Goal: Task Accomplishment & Management: Manage account settings

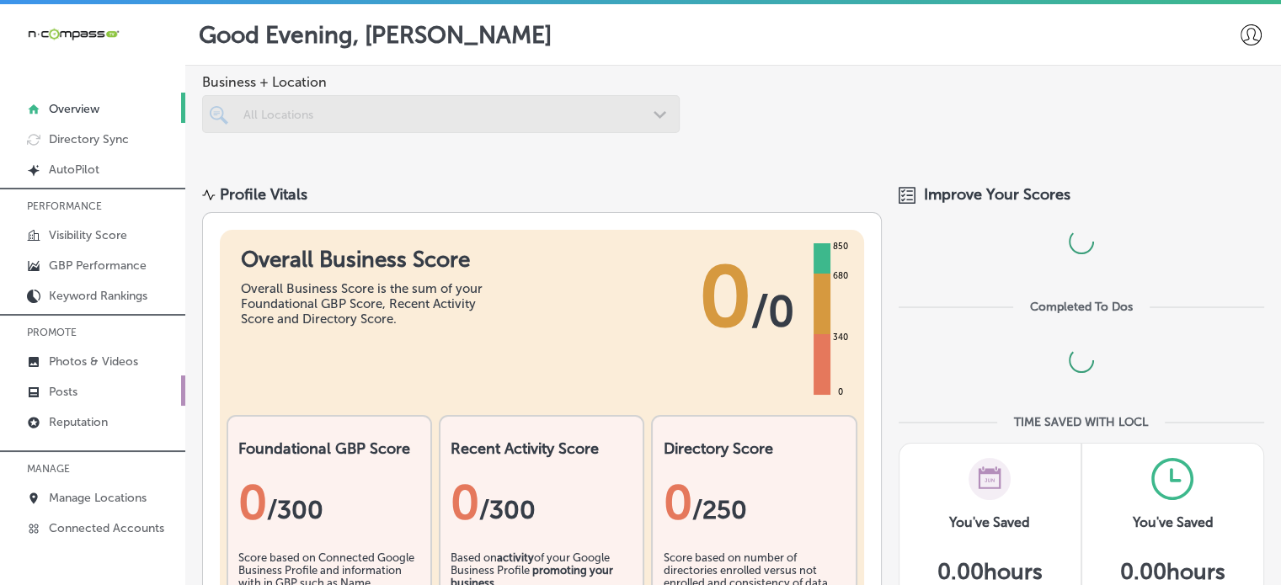
click at [80, 395] on link "Posts" at bounding box center [92, 391] width 185 height 30
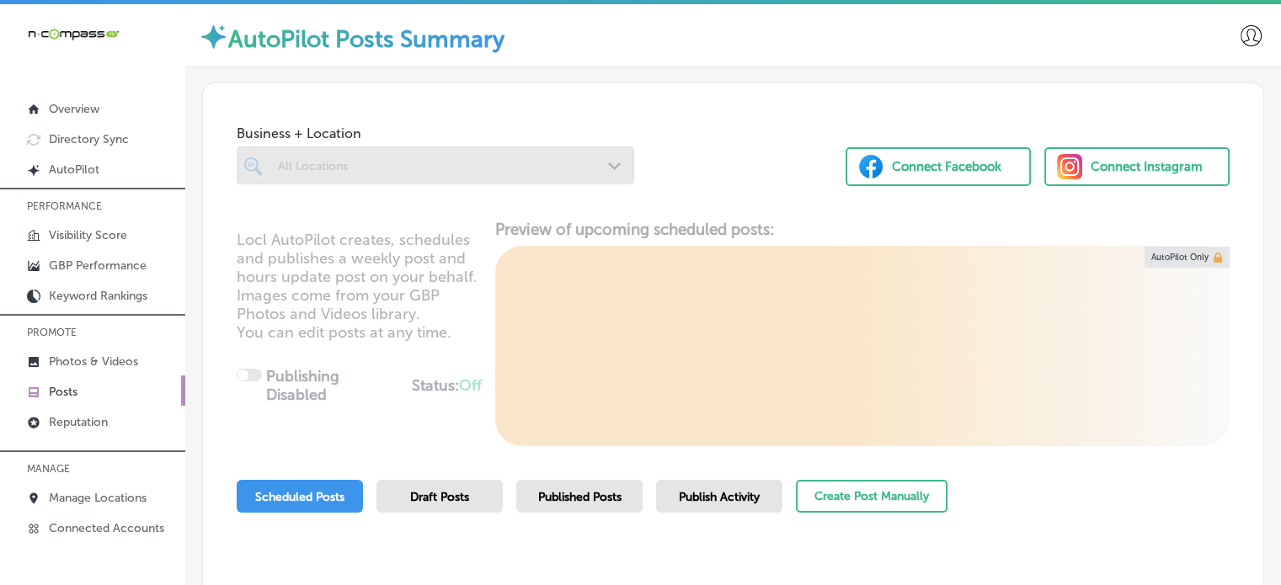
click at [725, 485] on div "Publish Activity" at bounding box center [719, 496] width 126 height 33
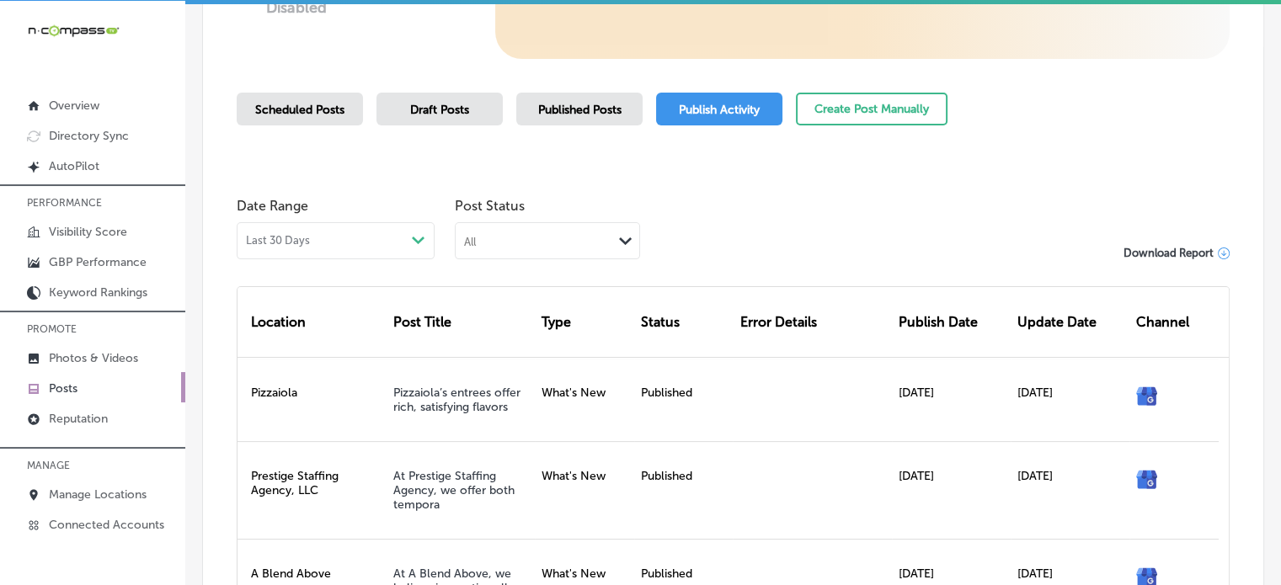
scroll to position [407, 0]
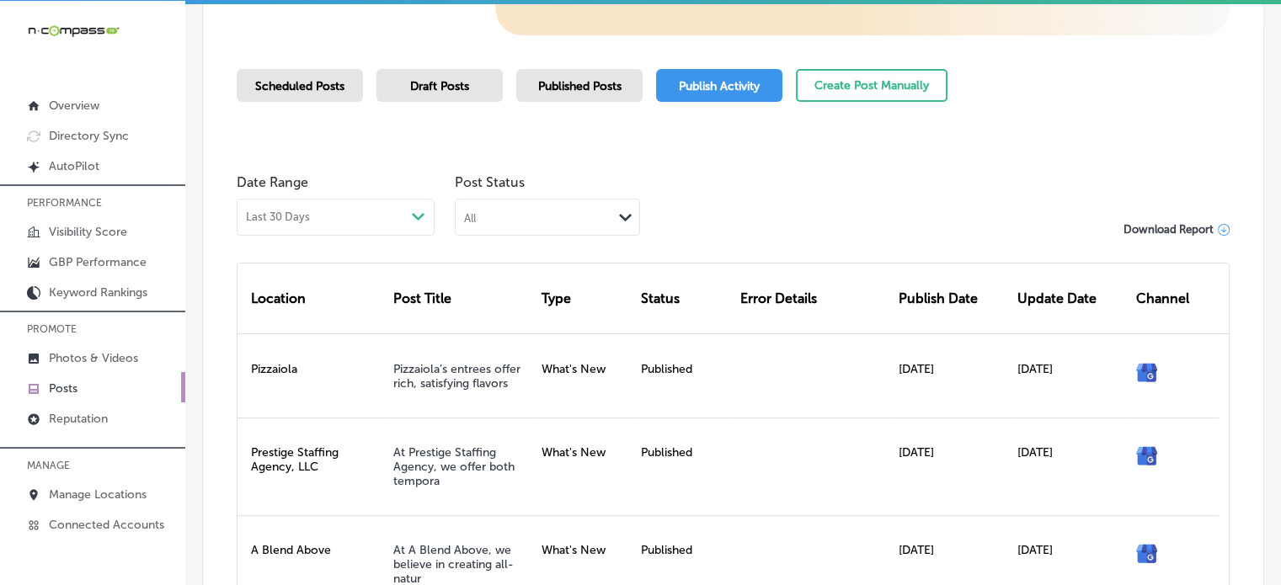
click at [805, 201] on div "Date Range Last 30 Days Path Created with Sketch. Post Status All Path Created …" at bounding box center [733, 201] width 993 height 70
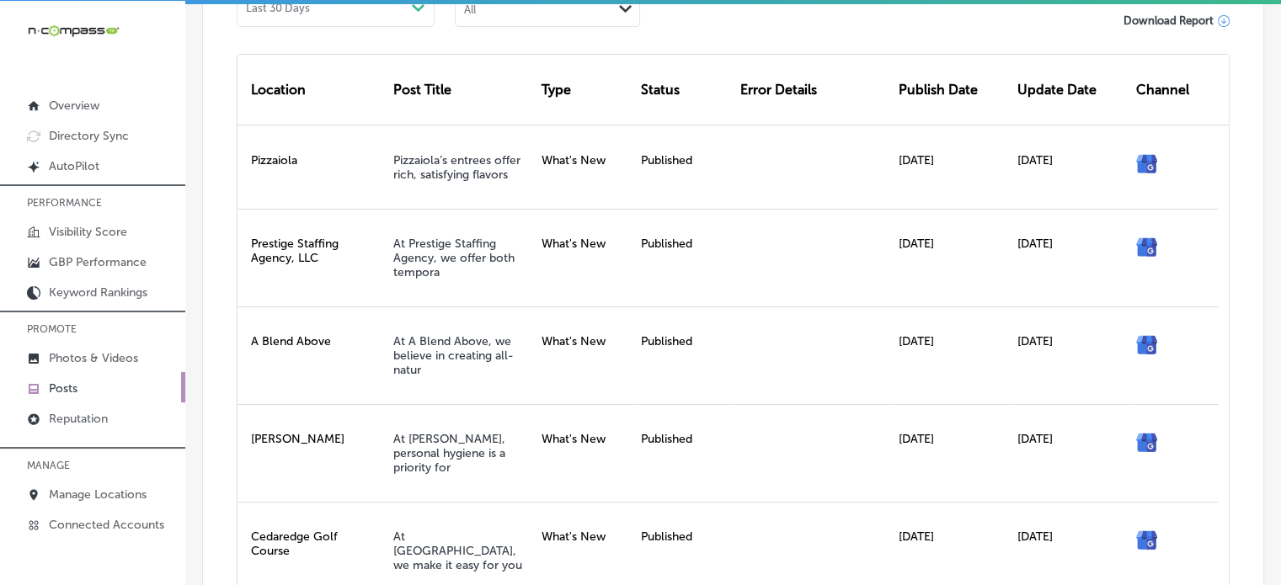
scroll to position [493, 0]
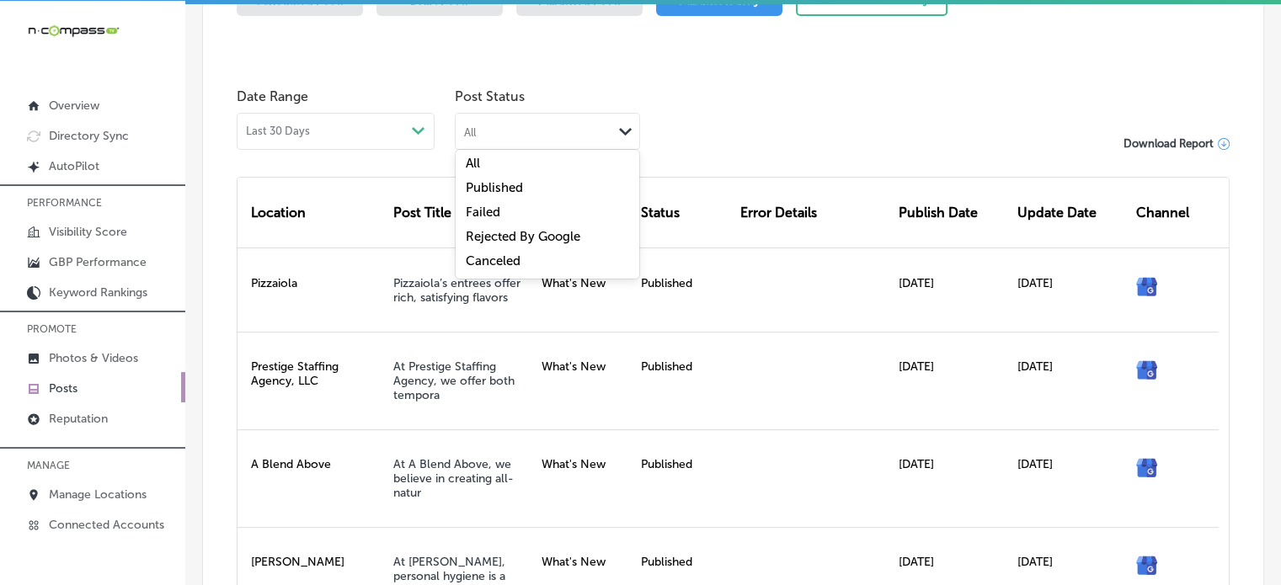
click at [575, 128] on div "All" at bounding box center [533, 131] width 157 height 16
click at [529, 209] on div "Failed" at bounding box center [547, 214] width 184 height 24
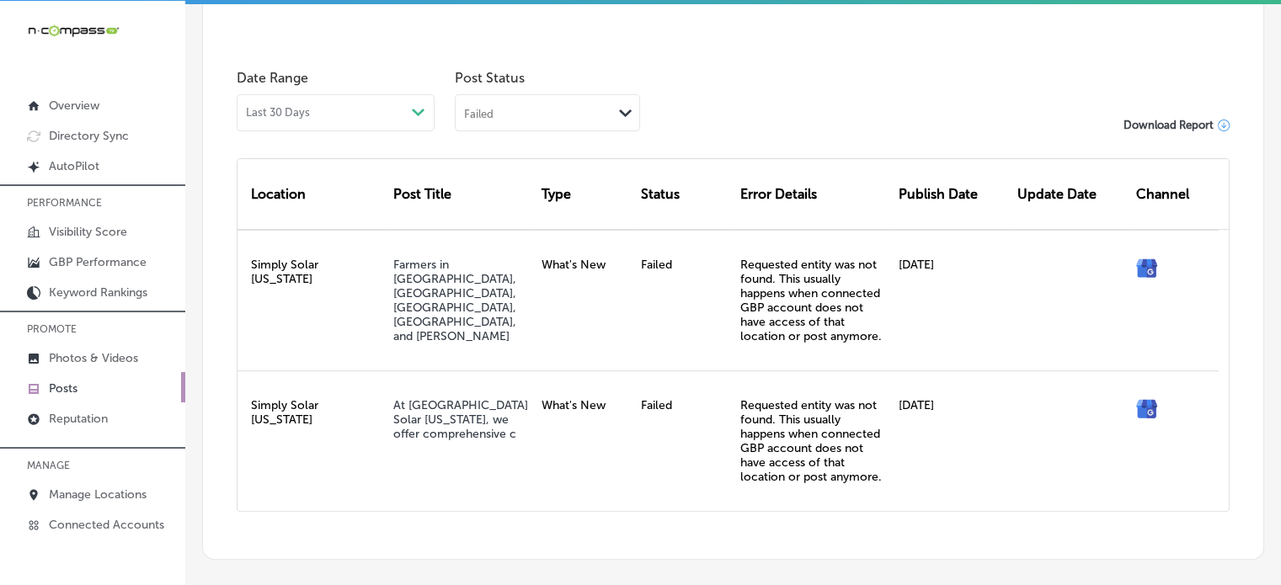
scroll to position [512, 0]
click at [566, 114] on div "Failed" at bounding box center [533, 112] width 157 height 16
click at [549, 215] on label "Rejected By Google" at bounding box center [523, 217] width 115 height 15
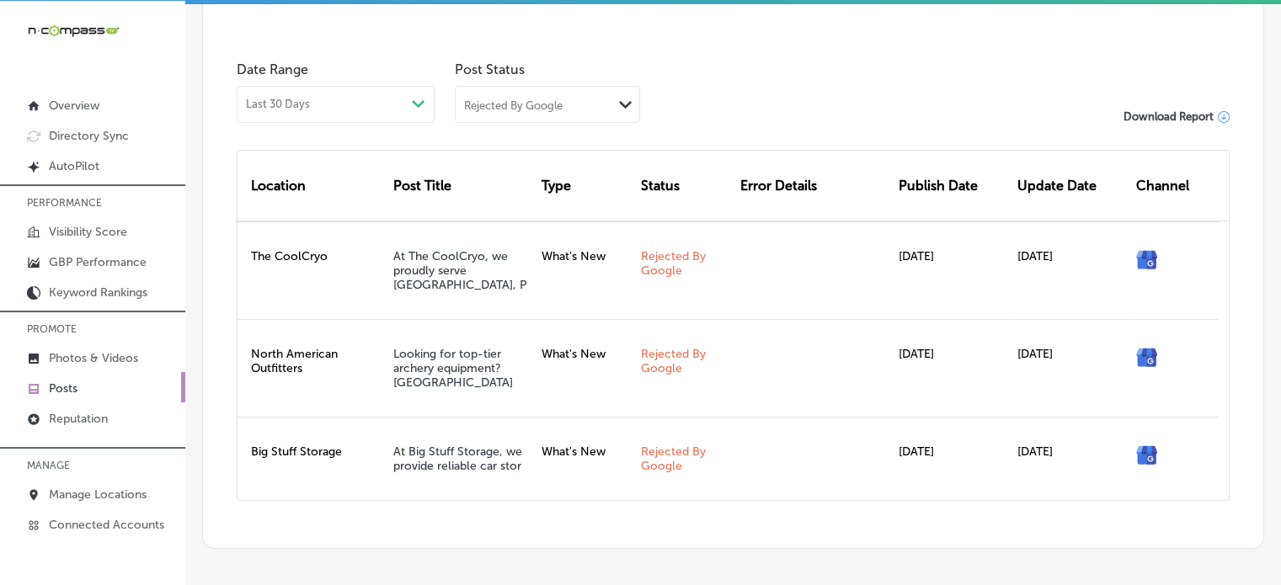
scroll to position [521, 0]
click at [823, 97] on div "Date Range Last 30 Days Path Created with Sketch. Post Status Rejected By Googl…" at bounding box center [733, 87] width 993 height 70
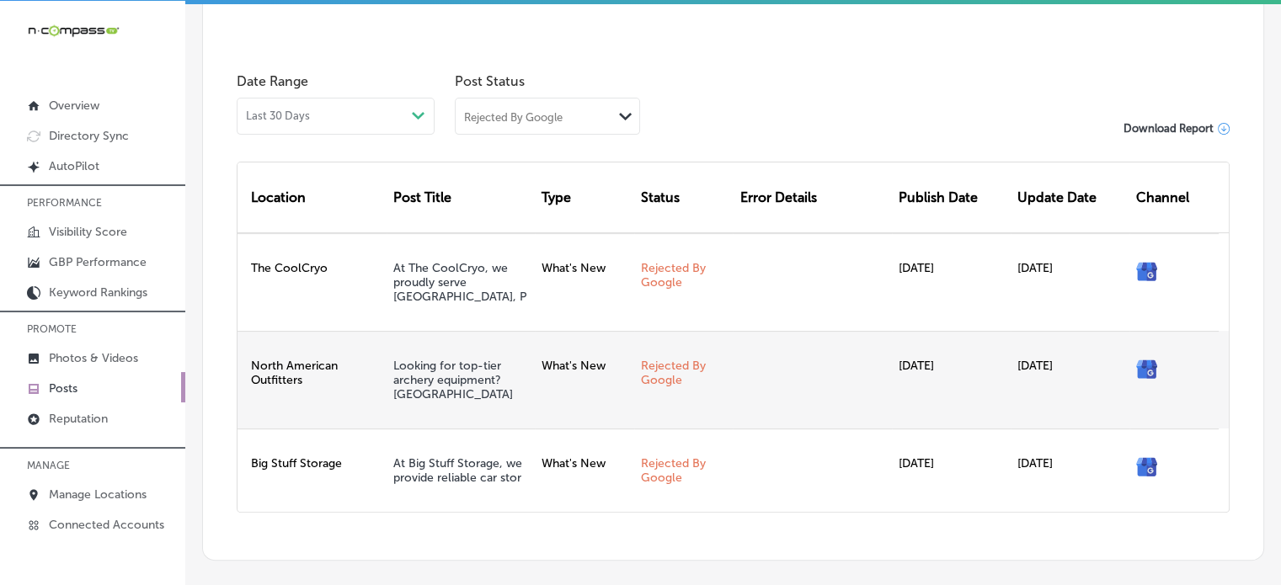
scroll to position [508, 0]
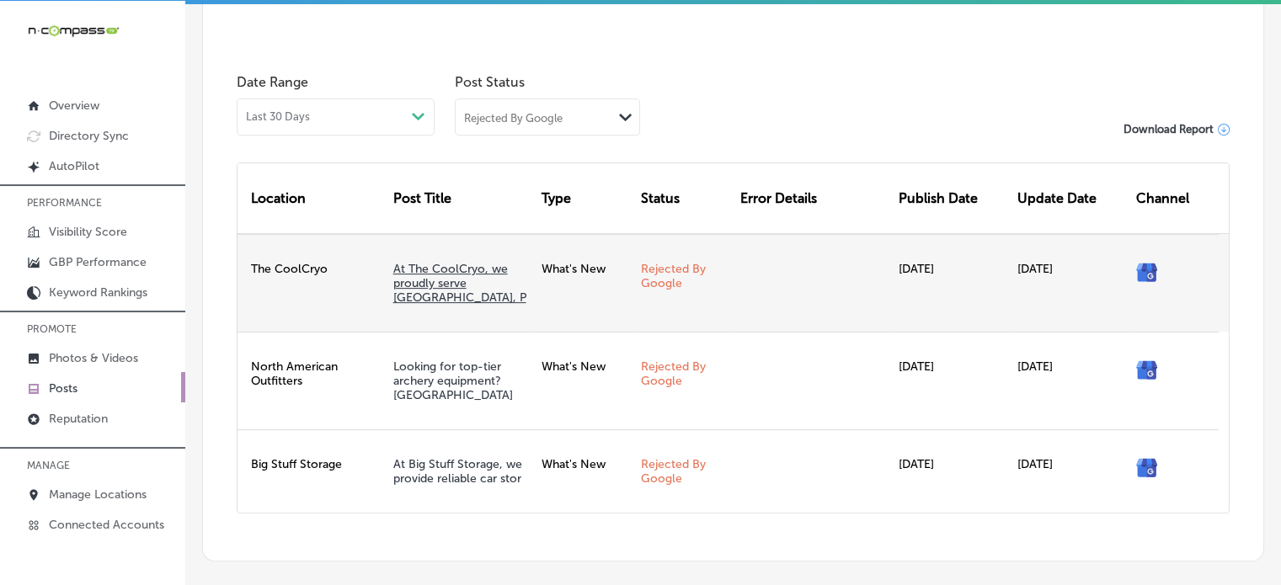
click at [433, 285] on link "At The CoolCryo, we proudly serve Rancho Mirage, P" at bounding box center [459, 283] width 133 height 43
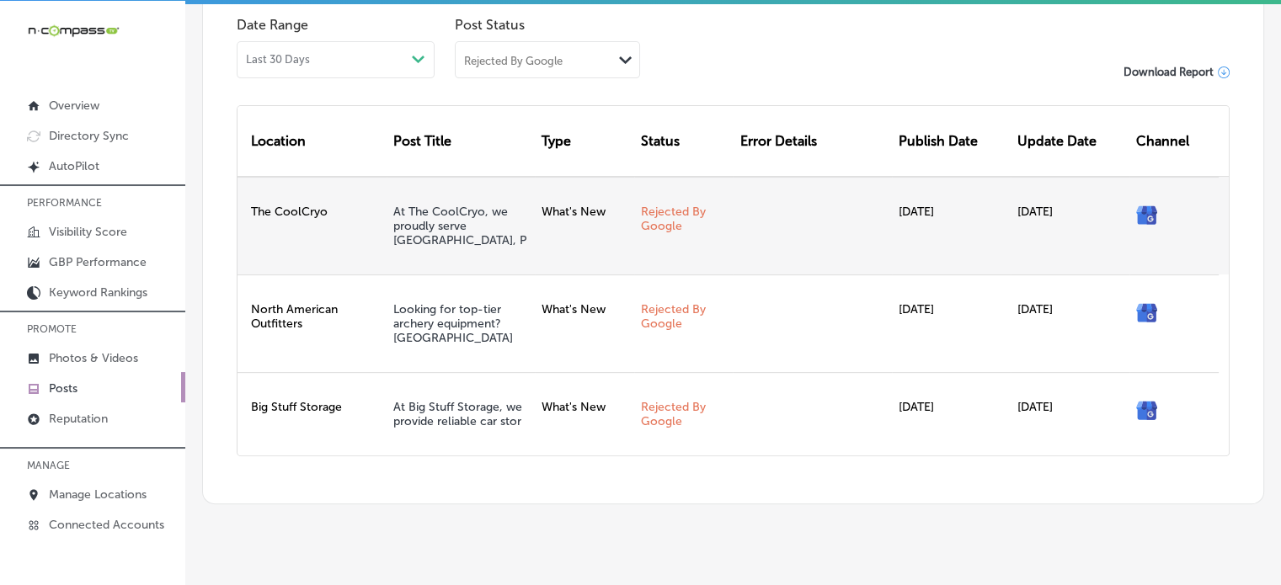
scroll to position [567, 0]
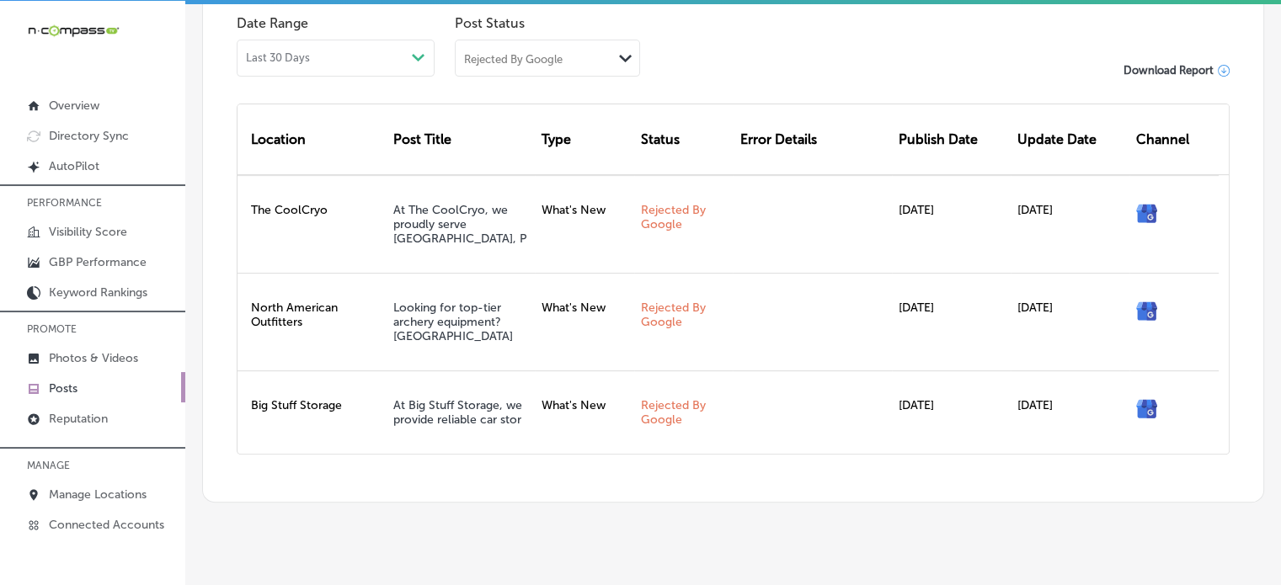
click at [415, 51] on div "Path Created with Sketch." at bounding box center [418, 57] width 13 height 13
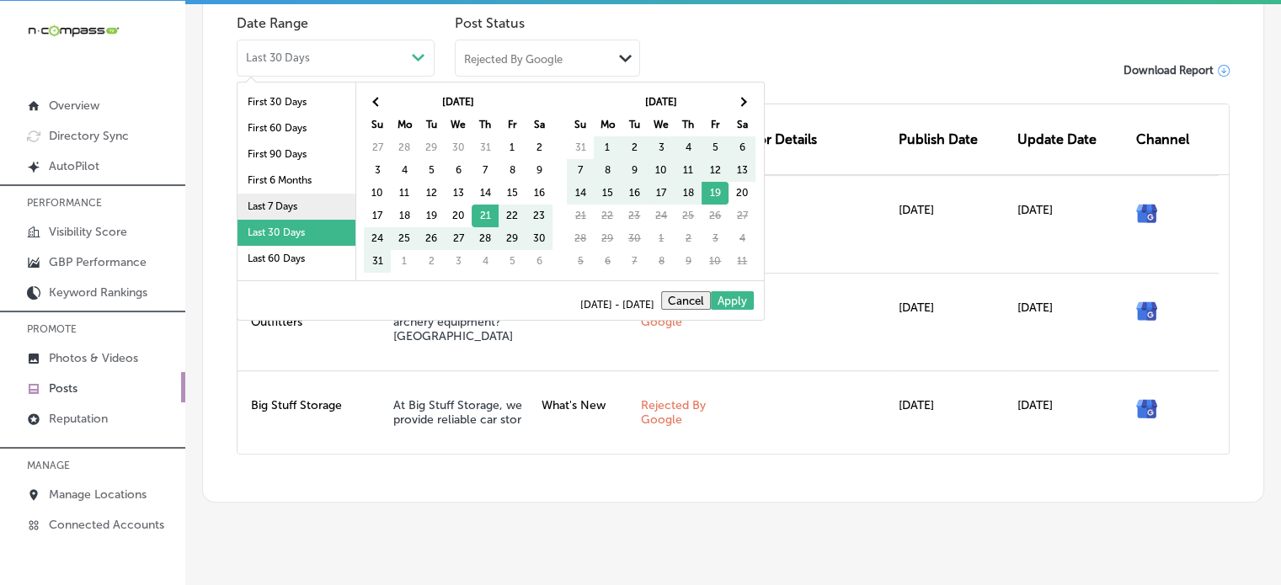
scroll to position [98, 0]
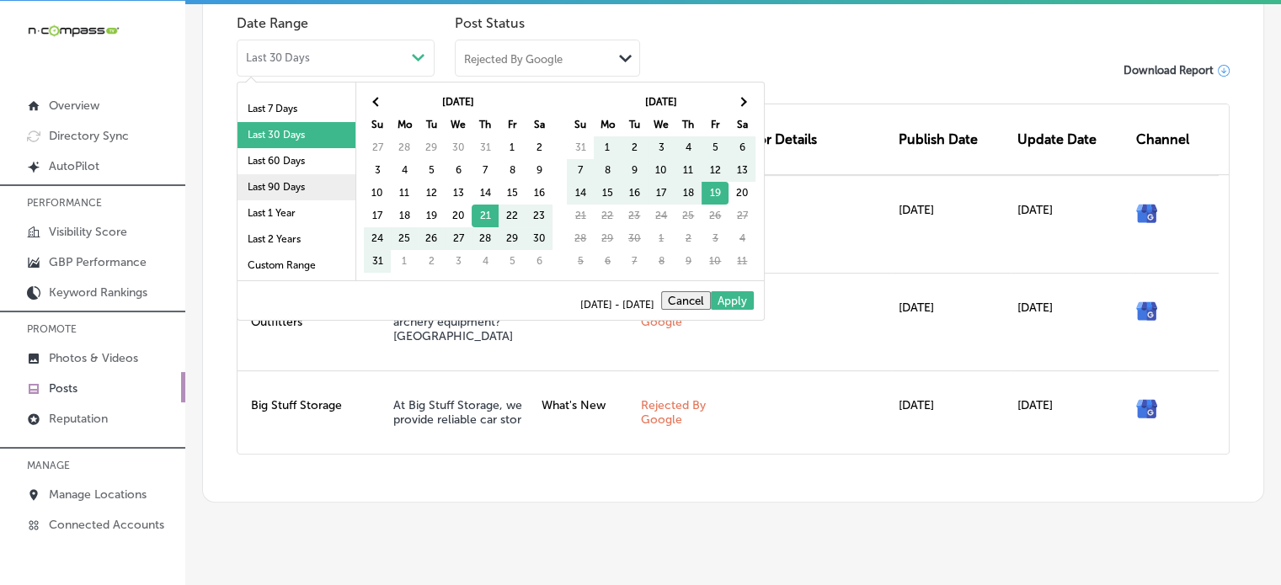
click at [301, 189] on li "Last 90 Days" at bounding box center [296, 187] width 118 height 26
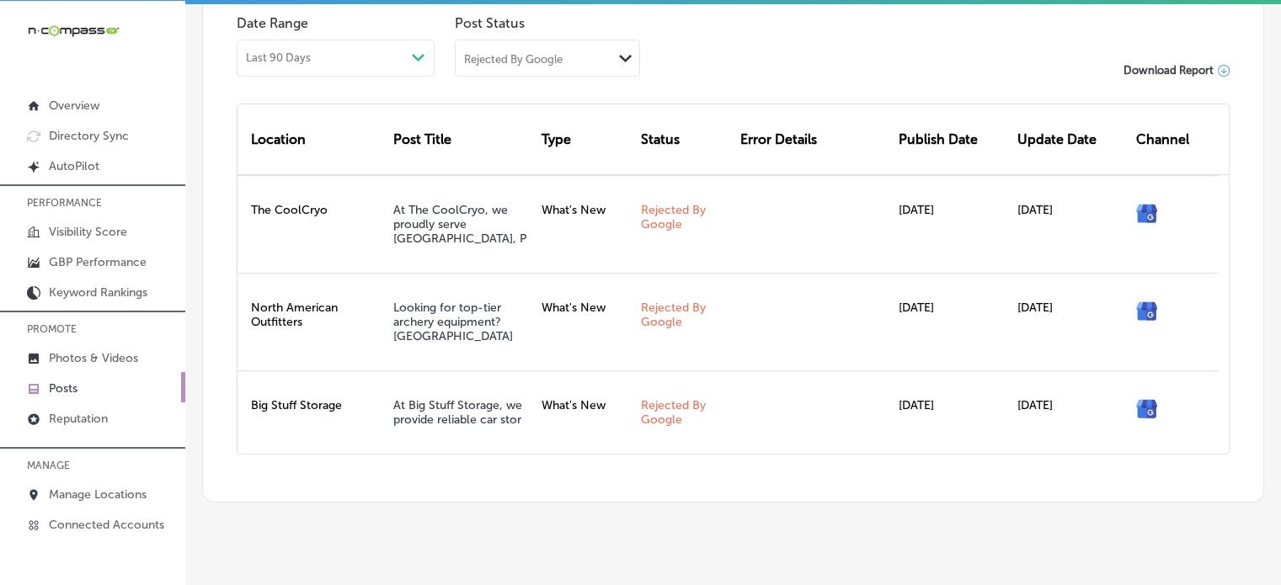
scroll to position [591, 0]
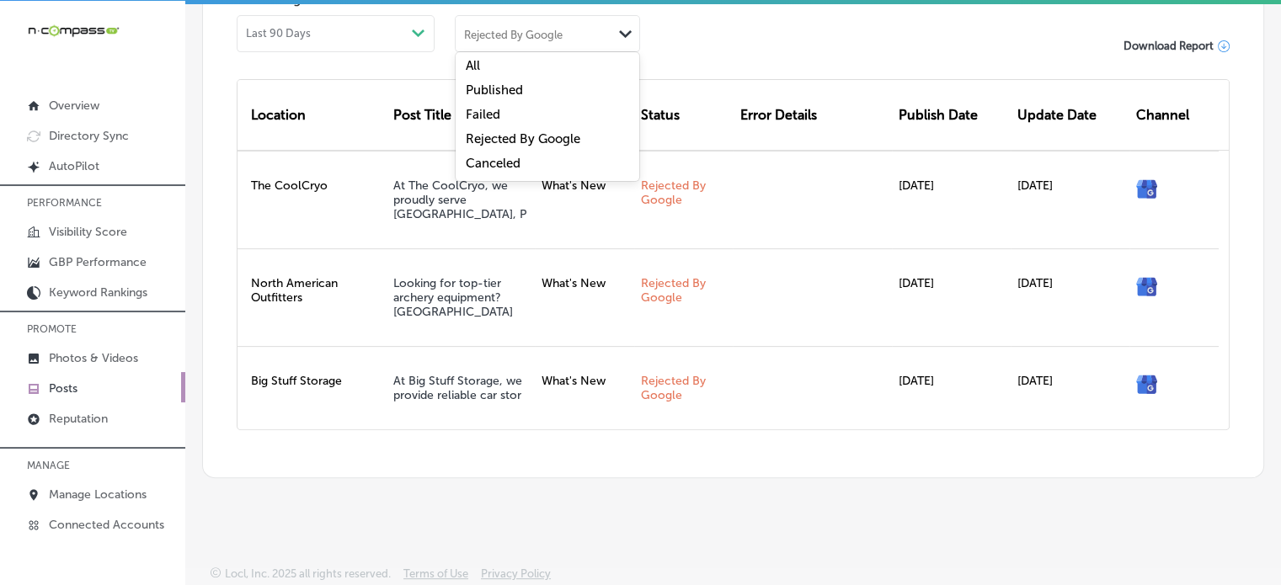
click at [565, 35] on div "Rejected By Google" at bounding box center [533, 33] width 157 height 16
click at [514, 122] on div "Failed" at bounding box center [547, 116] width 184 height 24
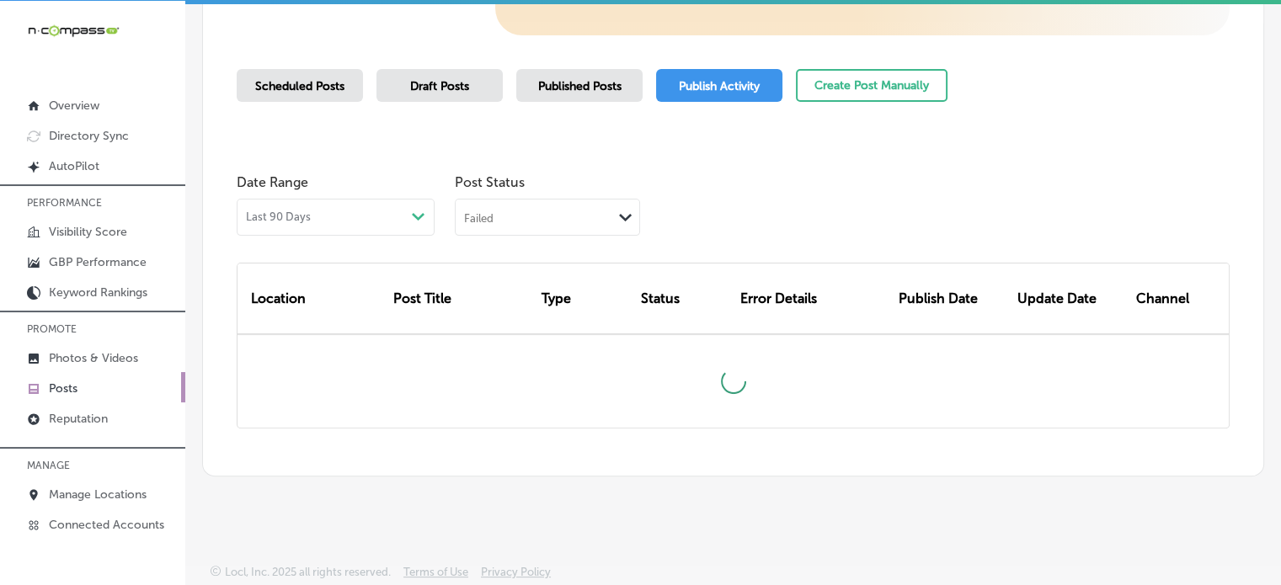
scroll to position [593, 0]
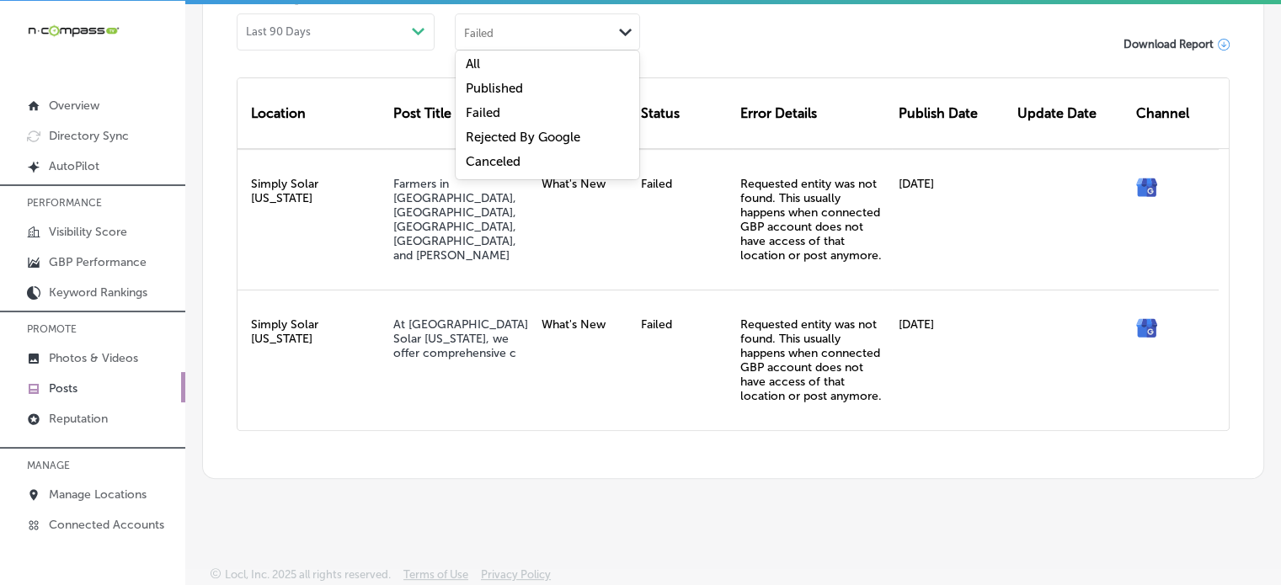
click at [540, 26] on div "Failed" at bounding box center [533, 32] width 157 height 16
click at [513, 154] on label "Canceled" at bounding box center [493, 161] width 55 height 15
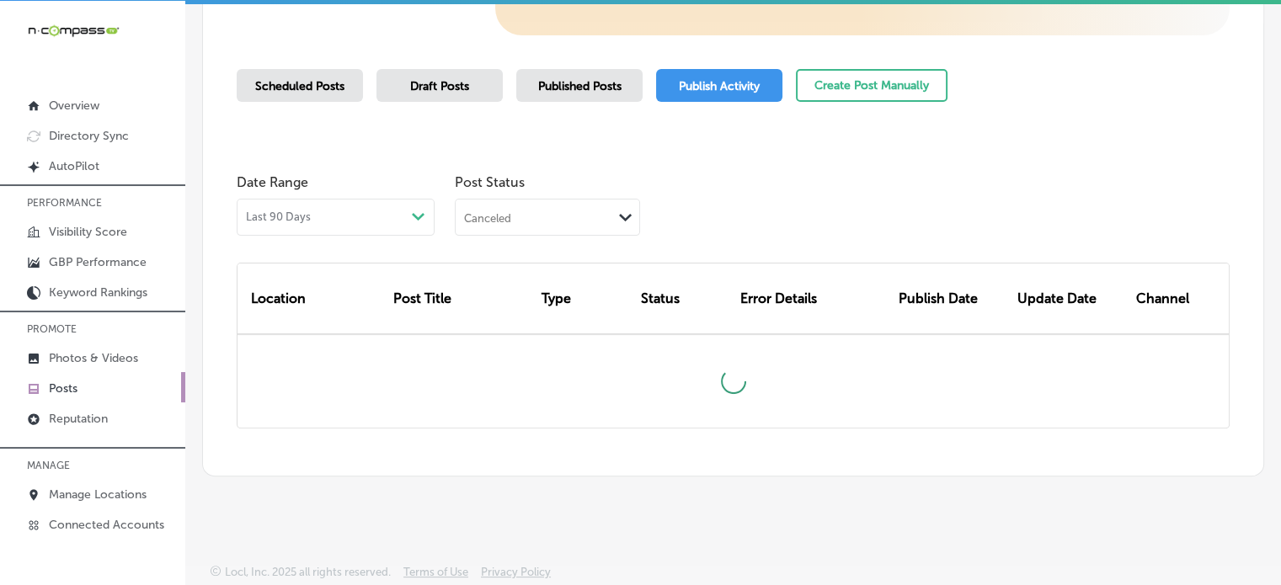
scroll to position [411, 0]
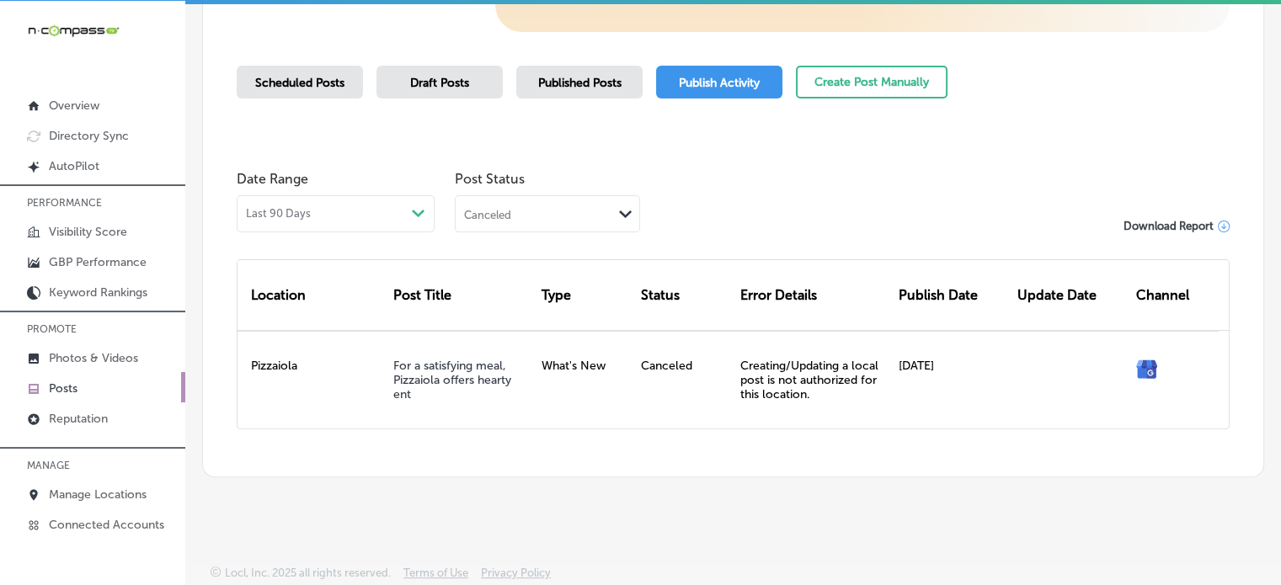
click at [540, 190] on div "Post Status Canceled Path Created with Sketch." at bounding box center [547, 197] width 185 height 70
click at [542, 234] on div "Location Post Title Type Status Error Details Publish Date Update Date Channel …" at bounding box center [733, 330] width 993 height 197
drag, startPoint x: 527, startPoint y: 221, endPoint x: 511, endPoint y: 316, distance: 96.5
click at [511, 232] on div "option Canceled, selected. option Rejected By Google focused, 4 of 5. 5 results…" at bounding box center [547, 213] width 185 height 37
click at [511, 316] on label "Rejected By Google" at bounding box center [523, 319] width 115 height 15
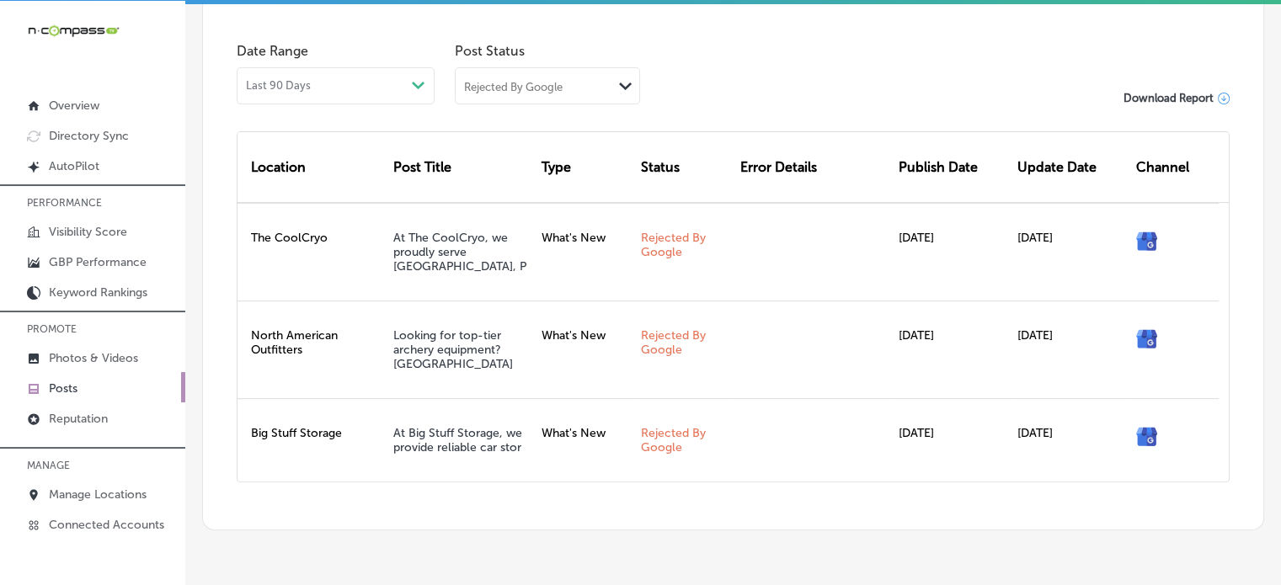
scroll to position [591, 0]
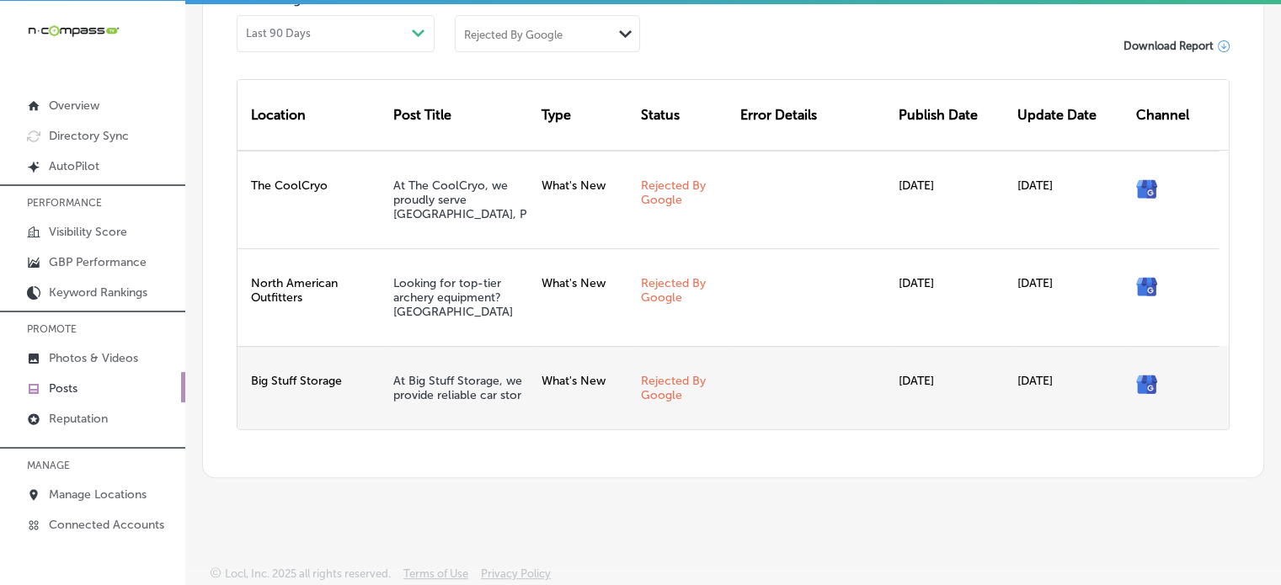
click at [657, 397] on link "Rejected By Google" at bounding box center [673, 388] width 65 height 29
click at [441, 379] on link "At Big Stuff Storage, we provide reliable car stor" at bounding box center [457, 388] width 129 height 29
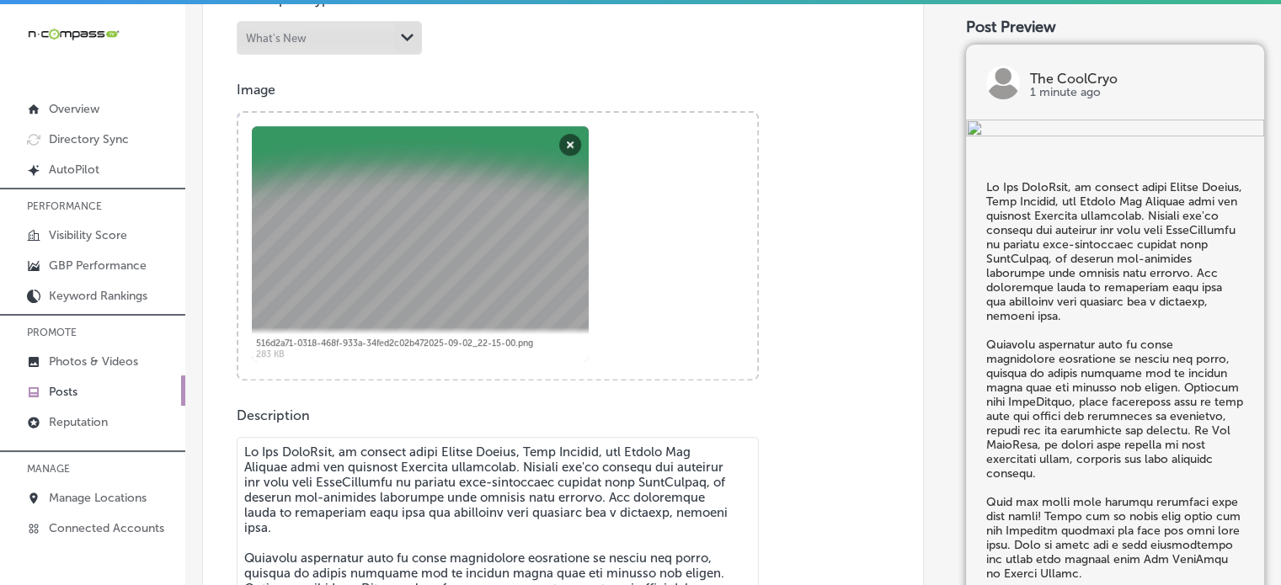
scroll to position [580, 0]
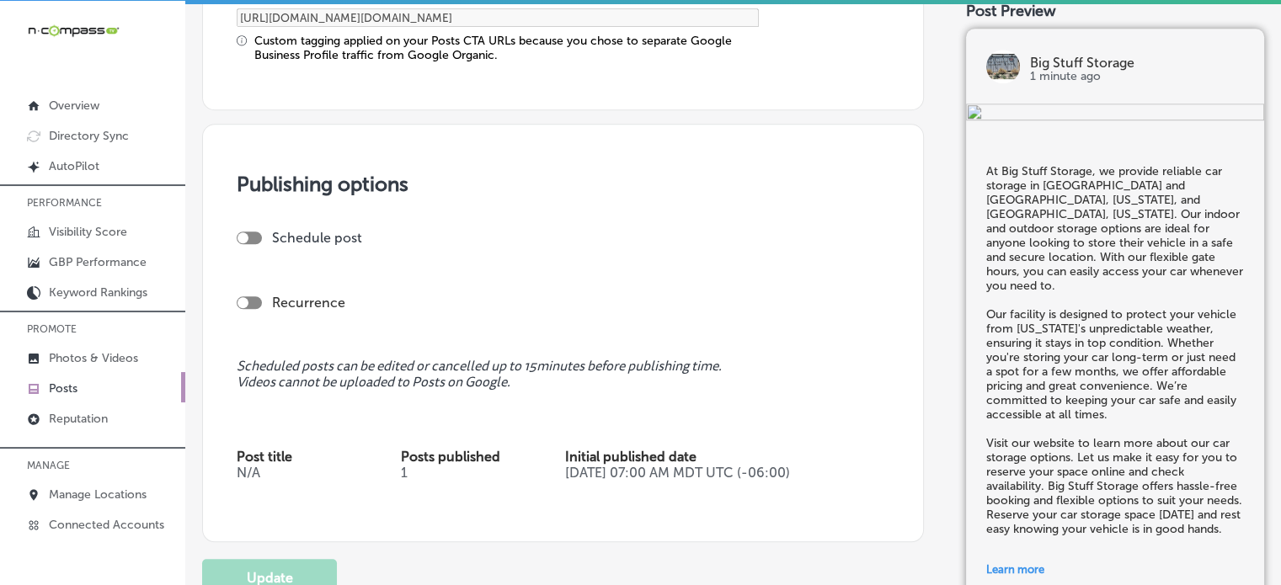
scroll to position [1495, 0]
